Goal: Information Seeking & Learning: Learn about a topic

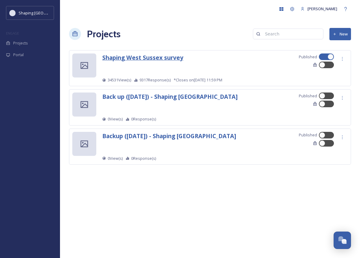
click at [152, 57] on strong "Shaping West Sussex survey" at bounding box center [142, 57] width 81 height 8
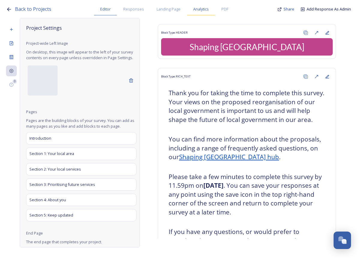
click at [200, 7] on span "Analytics" at bounding box center [201, 9] width 16 height 6
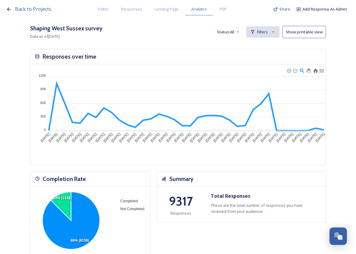
click at [268, 32] on span "Filters" at bounding box center [262, 32] width 11 height 6
click at [270, 45] on span "New Filter" at bounding box center [265, 45] width 18 height 6
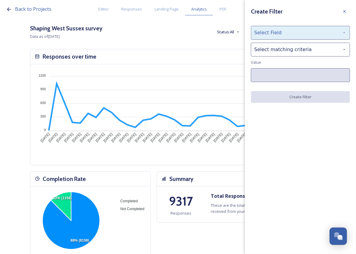
click at [270, 37] on div "Select Field" at bounding box center [300, 33] width 99 height 14
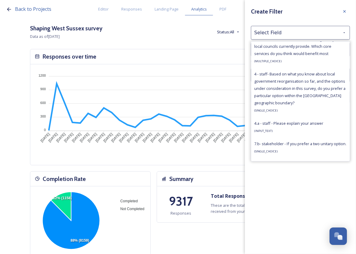
scroll to position [1505, 0]
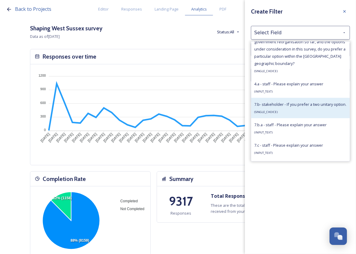
click at [310, 107] on span "7.b- stakeholder - If you prefer a two unitary option." at bounding box center [300, 104] width 92 height 5
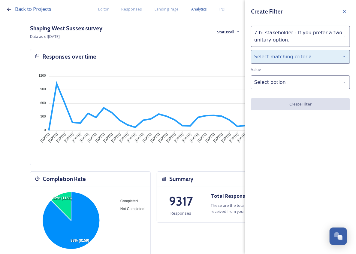
click at [300, 62] on div "Select matching criteria" at bounding box center [300, 57] width 99 height 14
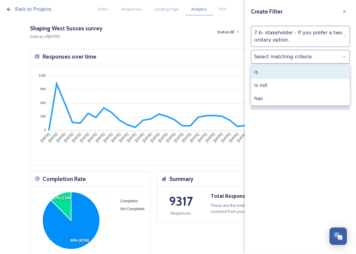
click at [284, 71] on div "is" at bounding box center [300, 71] width 98 height 13
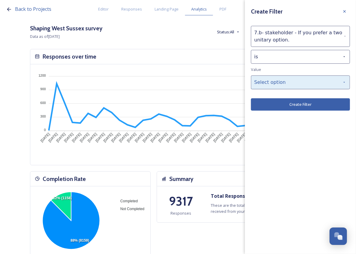
click at [280, 81] on div "Select option" at bounding box center [300, 82] width 99 height 14
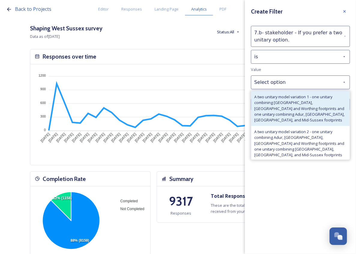
click at [302, 108] on span "A two unitary model variation 1 - one unitary combining [GEOGRAPHIC_DATA], [GEO…" at bounding box center [300, 108] width 92 height 29
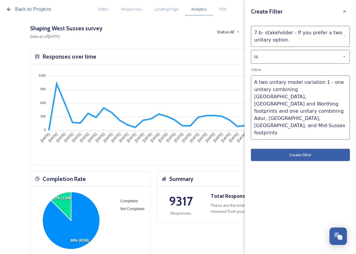
click at [305, 149] on button "Create Filter" at bounding box center [300, 155] width 99 height 12
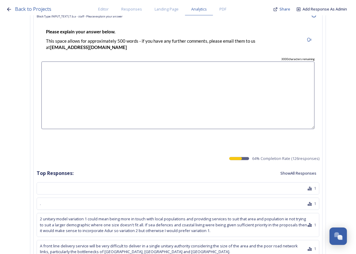
scroll to position [14189, 0]
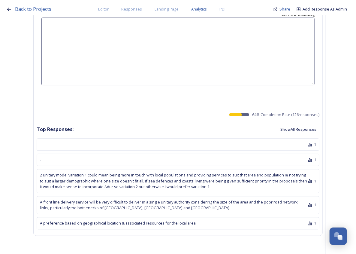
click at [311, 124] on button "Show All Responses" at bounding box center [298, 130] width 42 height 12
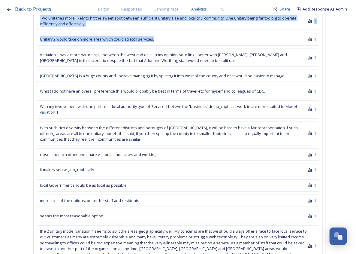
scroll to position [16897, 0]
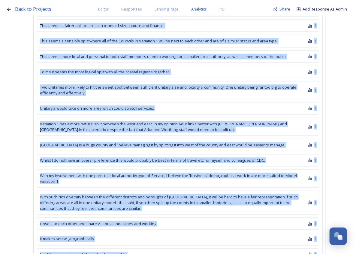
drag, startPoint x: 66, startPoint y: 99, endPoint x: 298, endPoint y: 239, distance: 271.0
copy div "1 . 1 2 unitary model variation 1 could mean being more in touch with local pop…"
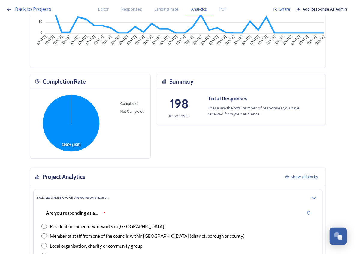
scroll to position [0, 0]
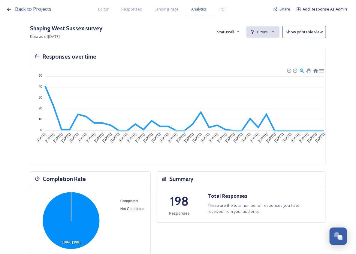
click at [268, 30] on span "Filters" at bounding box center [262, 32] width 11 height 6
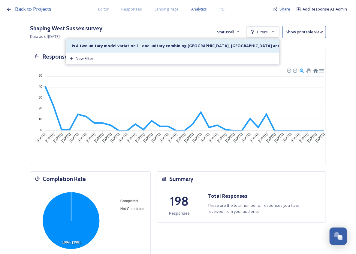
click at [230, 43] on strong "is A two unitary model variation 1 - one unitary combining [GEOGRAPHIC_DATA], […" at bounding box center [300, 45] width 459 height 5
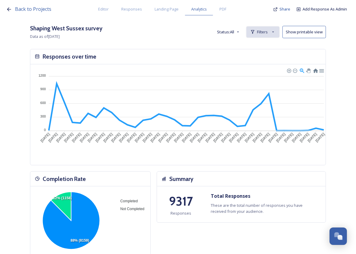
click at [268, 35] on div "Filters" at bounding box center [262, 31] width 33 height 11
click at [269, 44] on span "New Filter" at bounding box center [265, 45] width 18 height 6
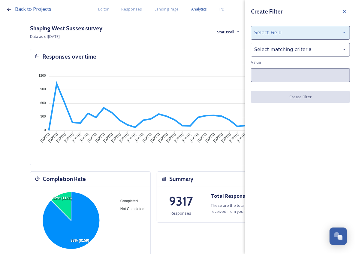
click at [271, 36] on div "Select Field" at bounding box center [300, 33] width 99 height 14
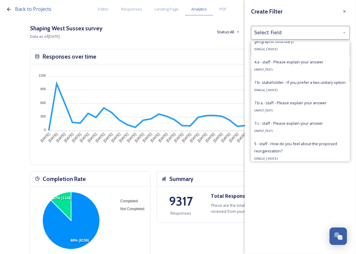
scroll to position [1539, 0]
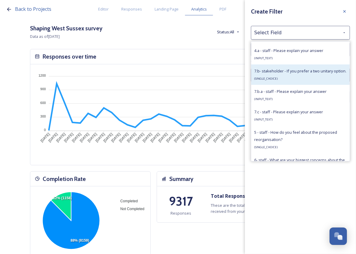
click at [302, 82] on div "7.b- stakeholder - If you prefer a two unitary option. ( SINGLE_CHOICE )" at bounding box center [300, 74] width 92 height 14
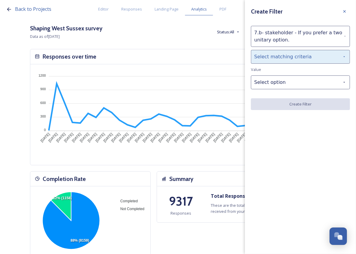
click at [307, 59] on div "Select matching criteria" at bounding box center [300, 57] width 99 height 14
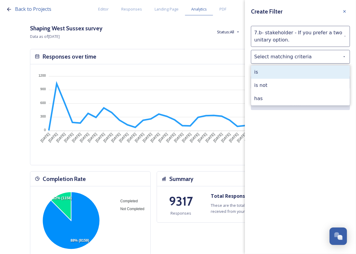
click at [287, 69] on div "is" at bounding box center [300, 71] width 98 height 13
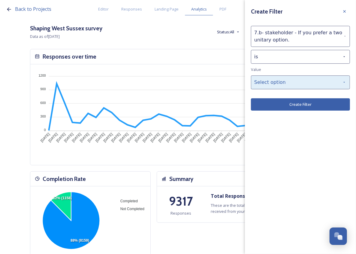
click at [278, 80] on div "Select option" at bounding box center [300, 82] width 99 height 14
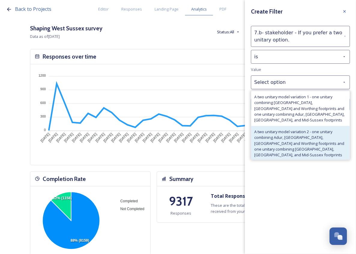
click at [278, 129] on span "A two unitary model variation 2 - one unitary combining Adur, [GEOGRAPHIC_DATA]…" at bounding box center [300, 143] width 92 height 29
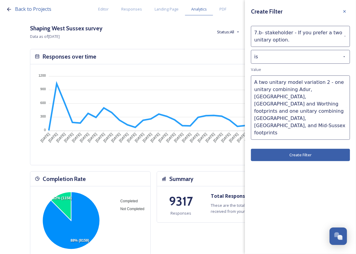
click at [295, 149] on button "Create Filter" at bounding box center [300, 155] width 99 height 12
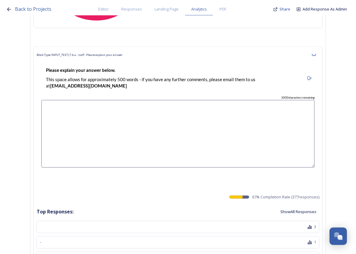
scroll to position [14129, 0]
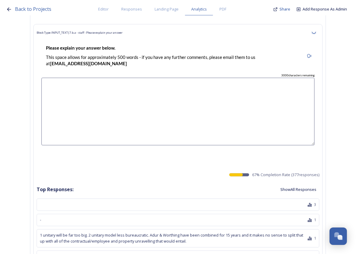
click at [305, 184] on button "Show All Responses" at bounding box center [298, 190] width 42 height 12
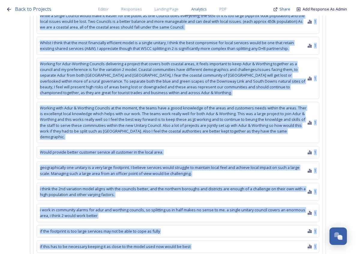
scroll to position [23195, 0]
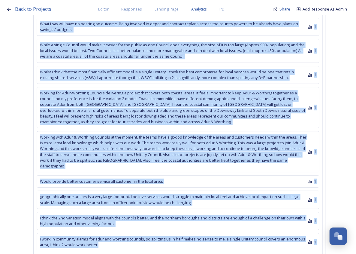
drag, startPoint x: 60, startPoint y: 160, endPoint x: 221, endPoint y: 144, distance: 161.4
copy div "4 - 3 1 loremip dolo si ame con adi. 8 elitsed doeiu temp incididuntut. Labo & …"
